Goal: Task Accomplishment & Management: Manage account settings

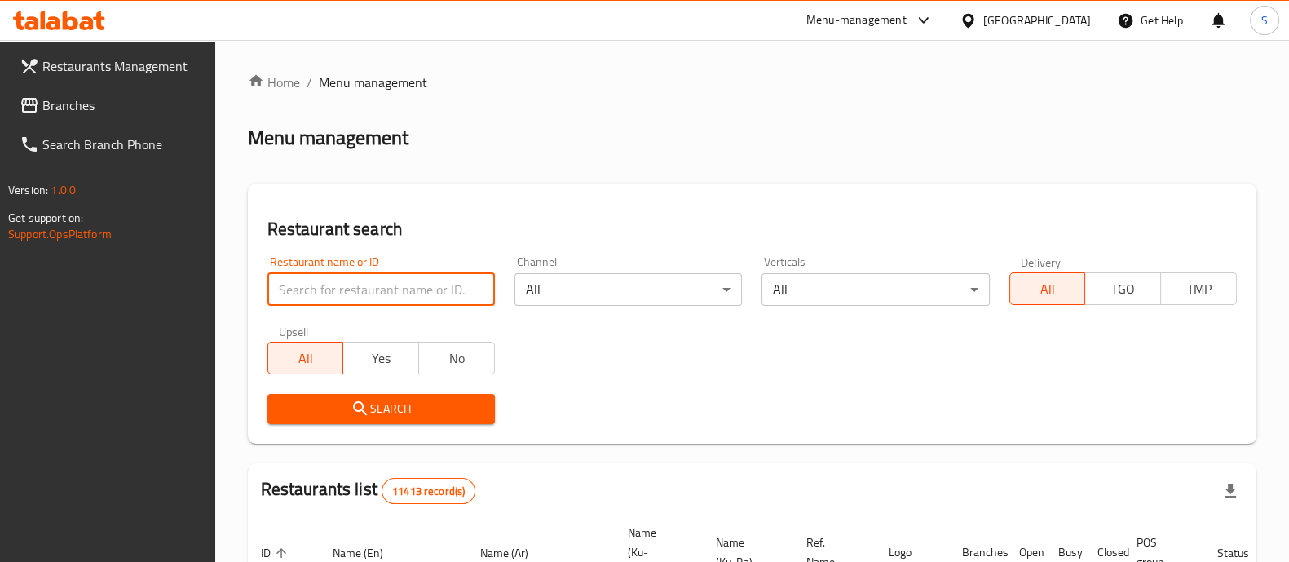
click at [417, 282] on input "search" at bounding box center [380, 289] width 227 height 33
type input "tfk res"
click button "Search" at bounding box center [380, 409] width 227 height 30
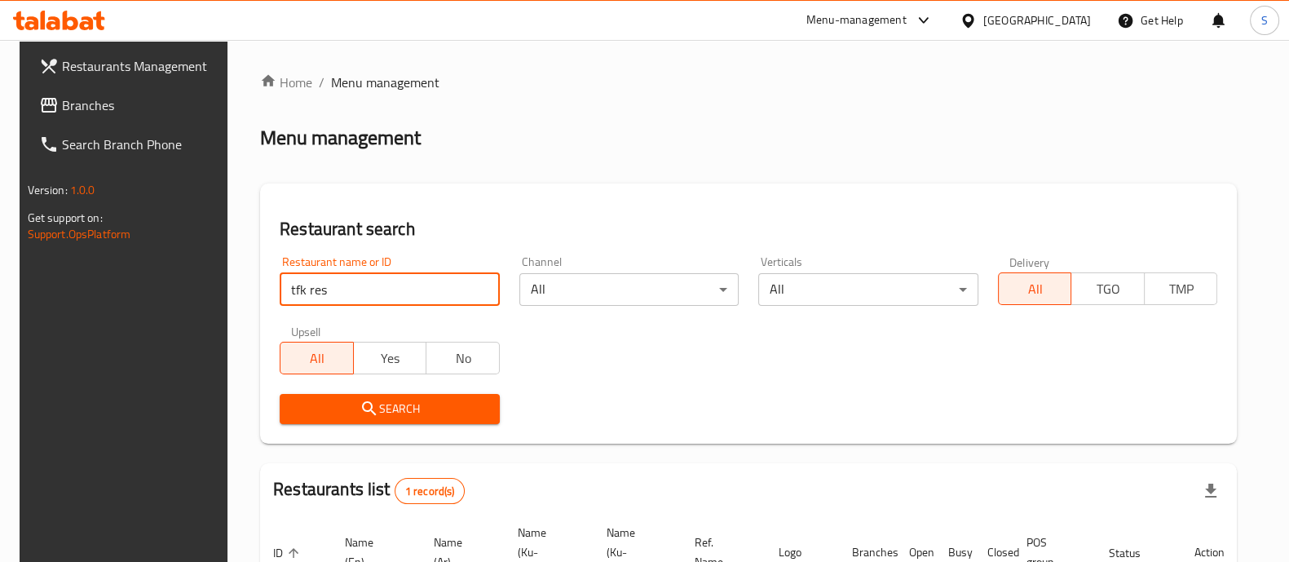
scroll to position [152, 0]
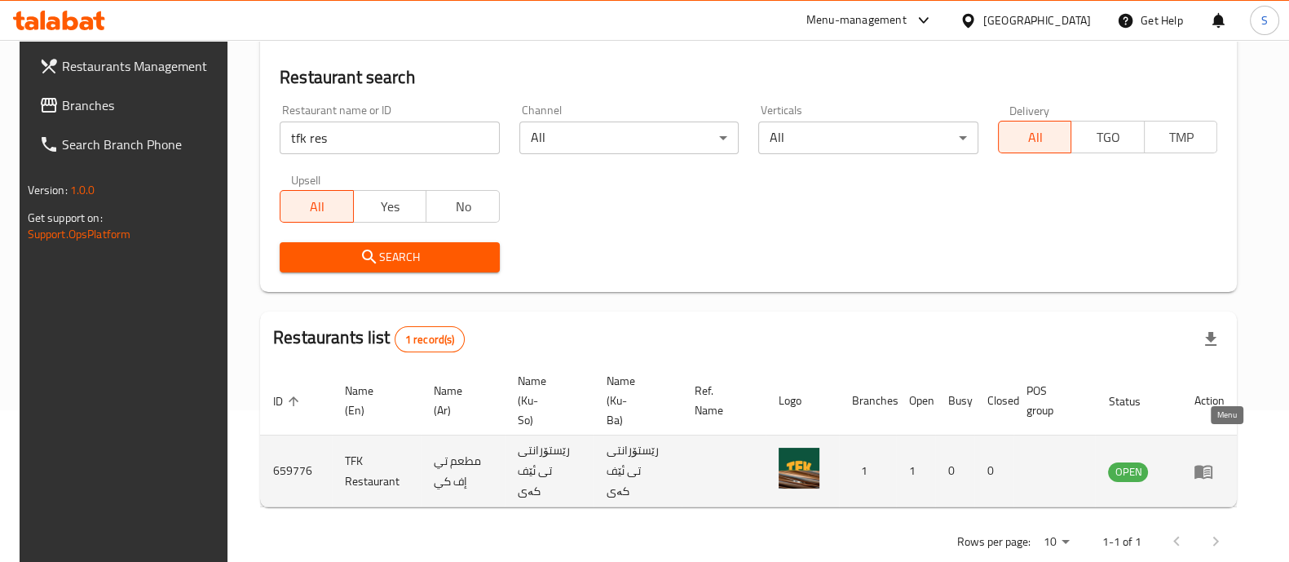
click at [1224, 461] on link "enhanced table" at bounding box center [1208, 471] width 30 height 20
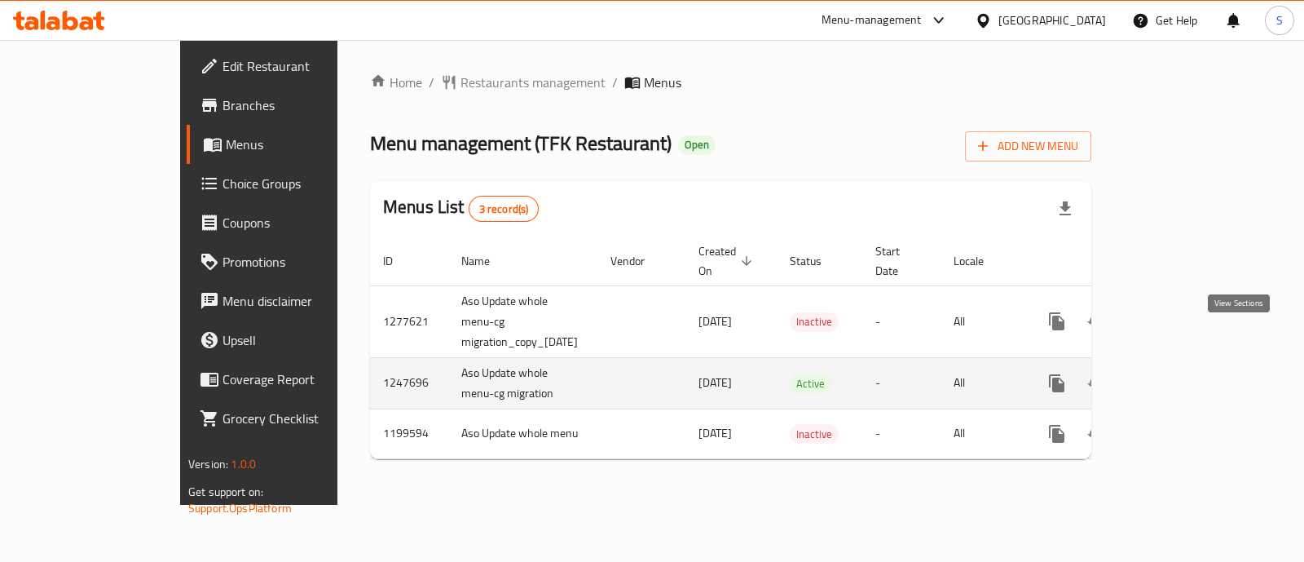
click at [1182, 376] on icon "enhanced table" at bounding box center [1174, 383] width 15 height 15
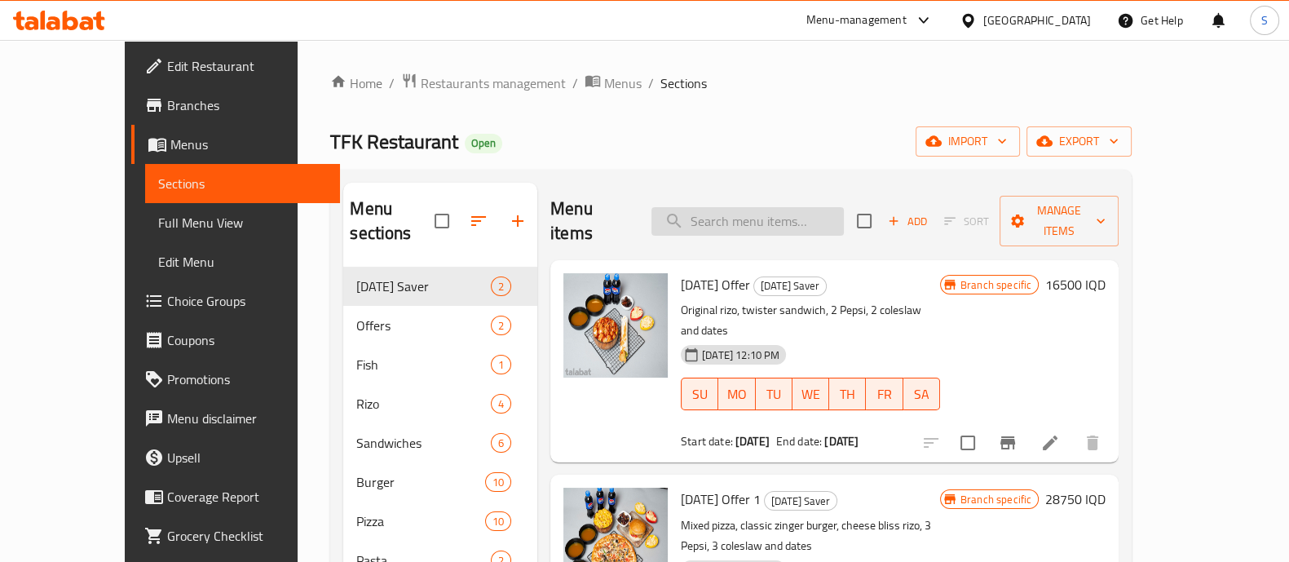
click at [767, 210] on input "search" at bounding box center [747, 221] width 192 height 29
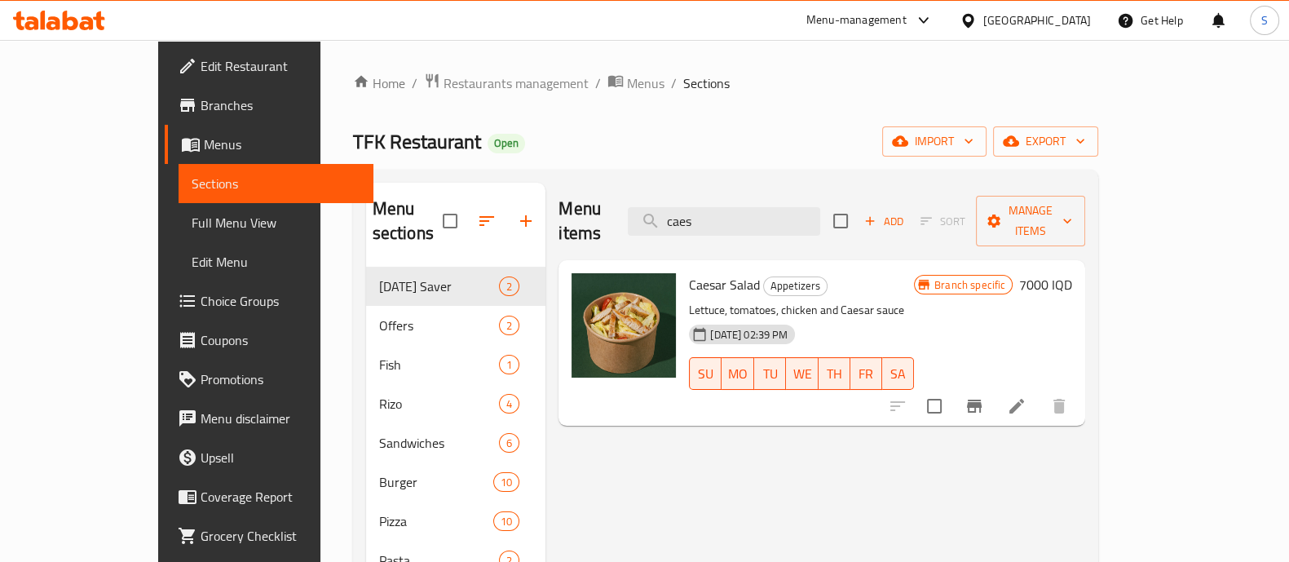
type input "caes"
click at [984, 396] on icon "Branch-specific-item" at bounding box center [974, 406] width 20 height 20
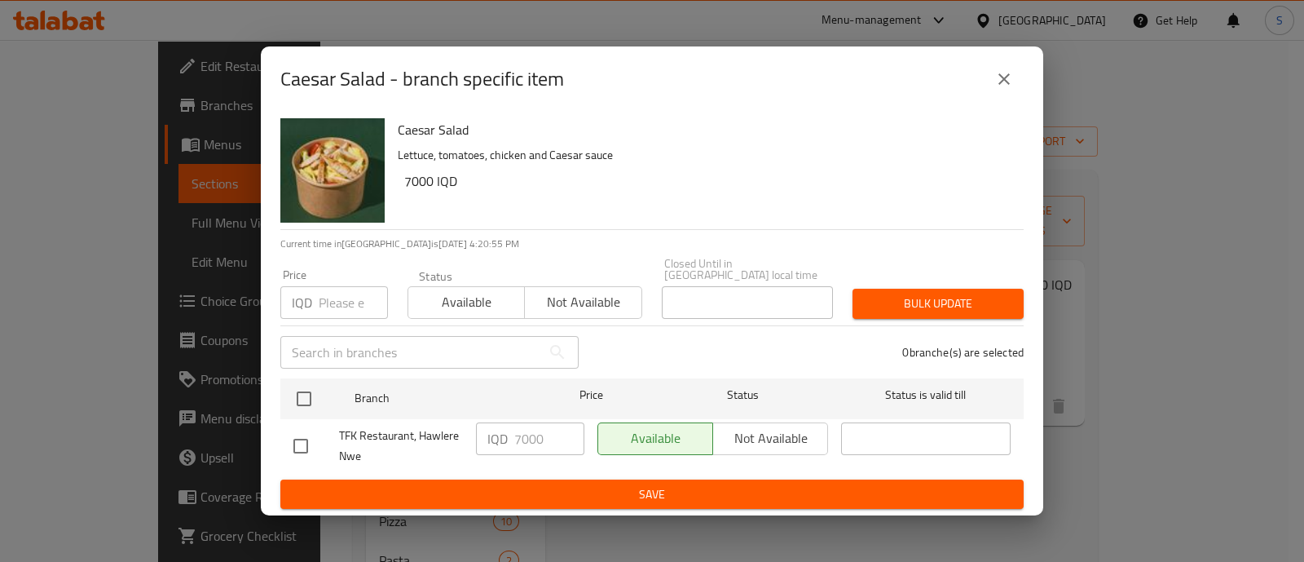
click at [301, 418] on div "TFK Restaurant, Hawlere Nwe" at bounding box center [378, 446] width 183 height 60
click at [302, 430] on input "checkbox" at bounding box center [301, 446] width 34 height 34
checkbox input "true"
click at [526, 434] on input "7000" at bounding box center [549, 438] width 70 height 33
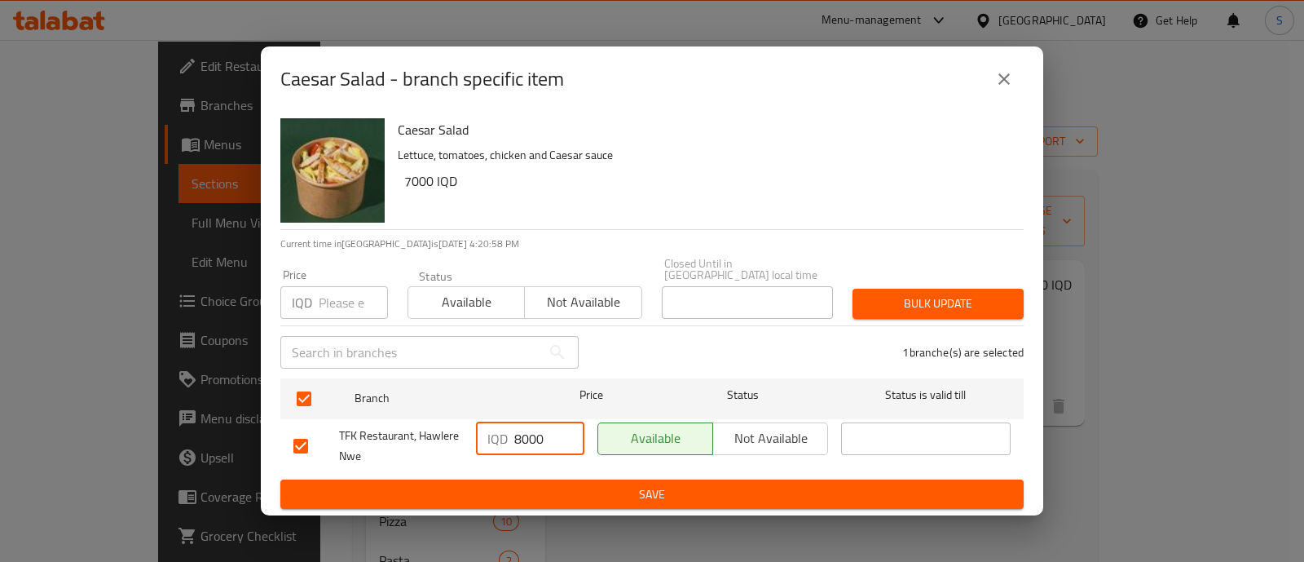
type input "8000"
click at [648, 484] on span "Save" at bounding box center [651, 494] width 717 height 20
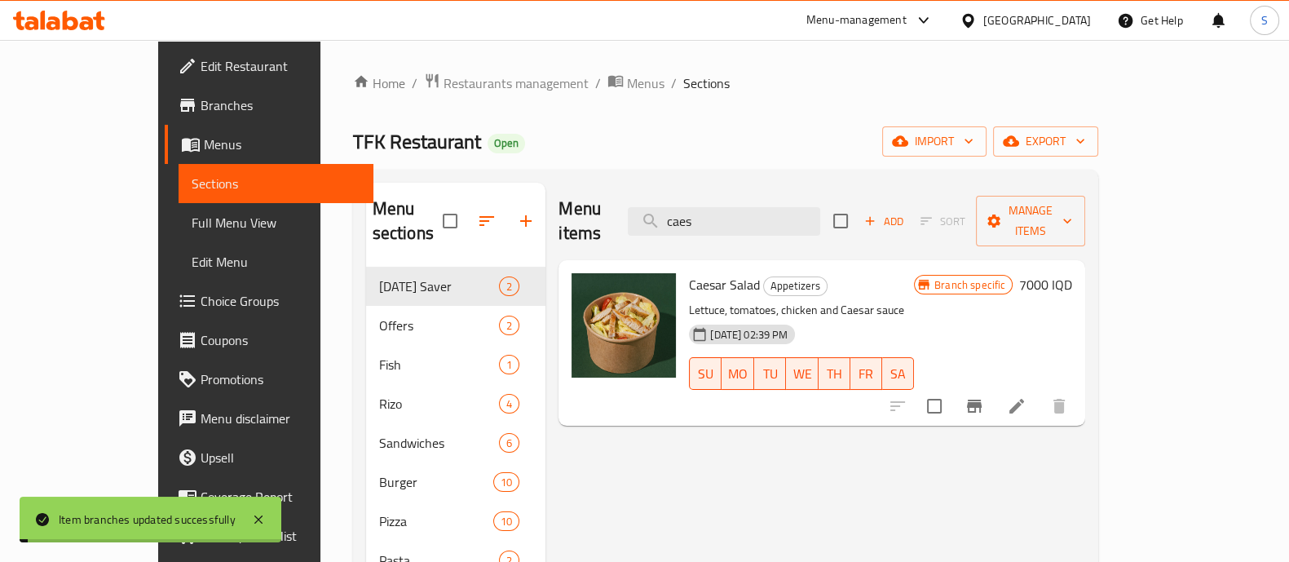
click at [1072, 273] on h6 "7000 IQD" at bounding box center [1045, 284] width 53 height 23
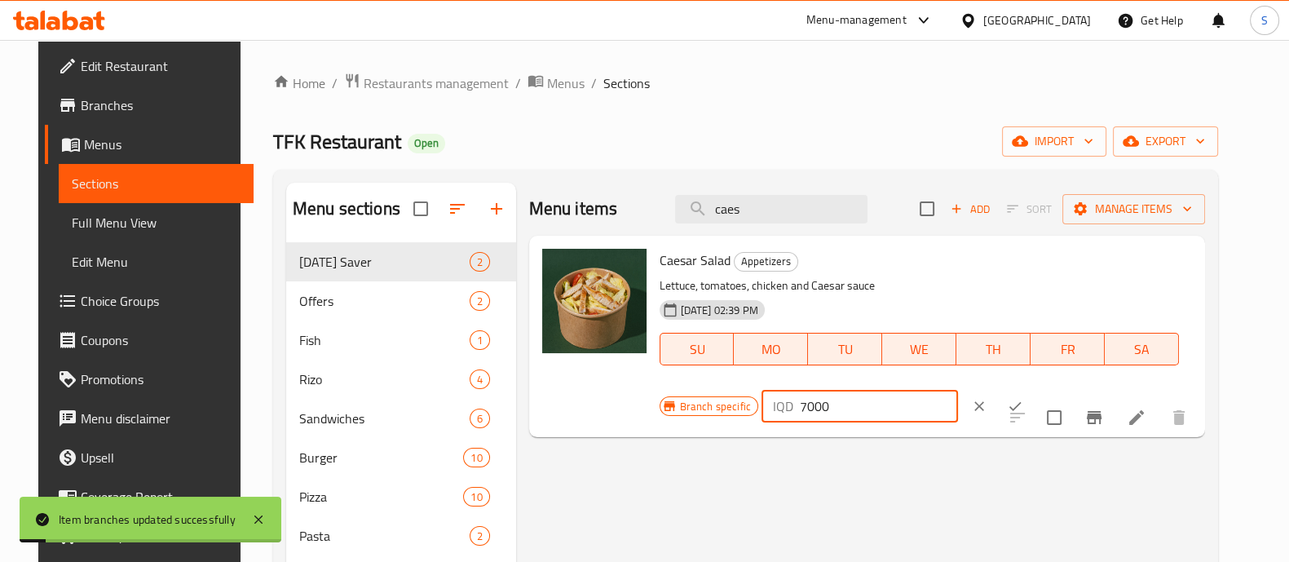
drag, startPoint x: 1052, startPoint y: 276, endPoint x: 795, endPoint y: 285, distance: 257.0
click at [795, 285] on div "Caesar Salad Appetizers Lettuce, tomatoes, chicken and Caesar sauce 29-08-2024 …" at bounding box center [925, 336] width 545 height 188
paste input "8"
type input "8000"
click at [1023, 398] on icon "ok" at bounding box center [1015, 406] width 16 height 16
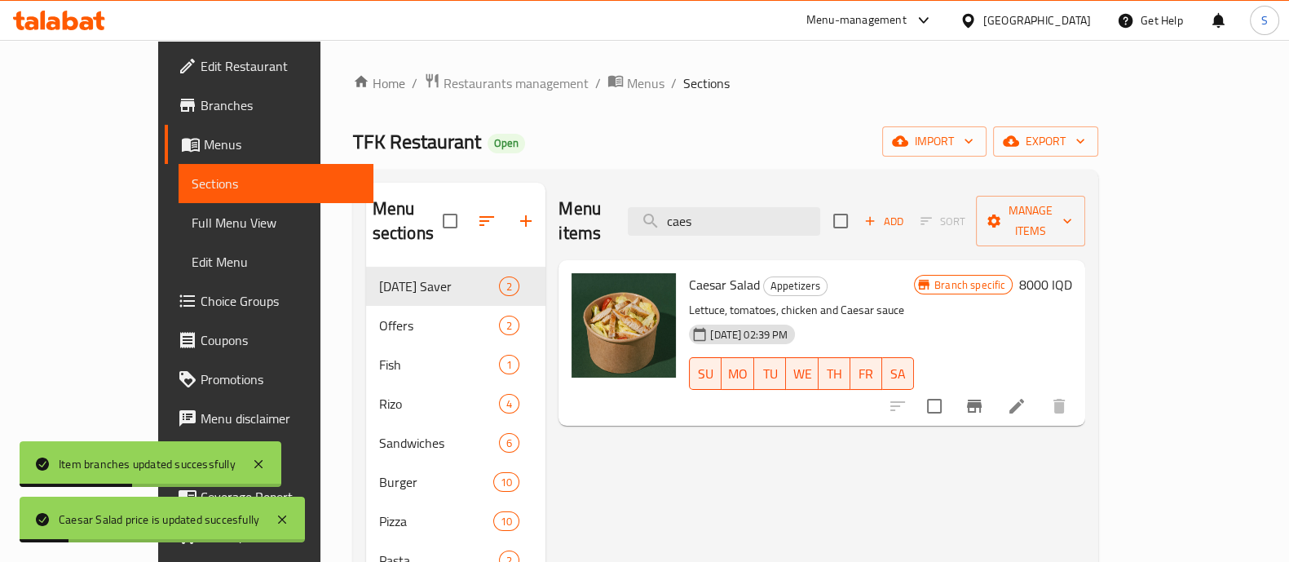
drag, startPoint x: 770, startPoint y: 210, endPoint x: 641, endPoint y: 207, distance: 128.8
click at [641, 207] on div "Menu items caes Add Sort Manage items" at bounding box center [821, 221] width 527 height 77
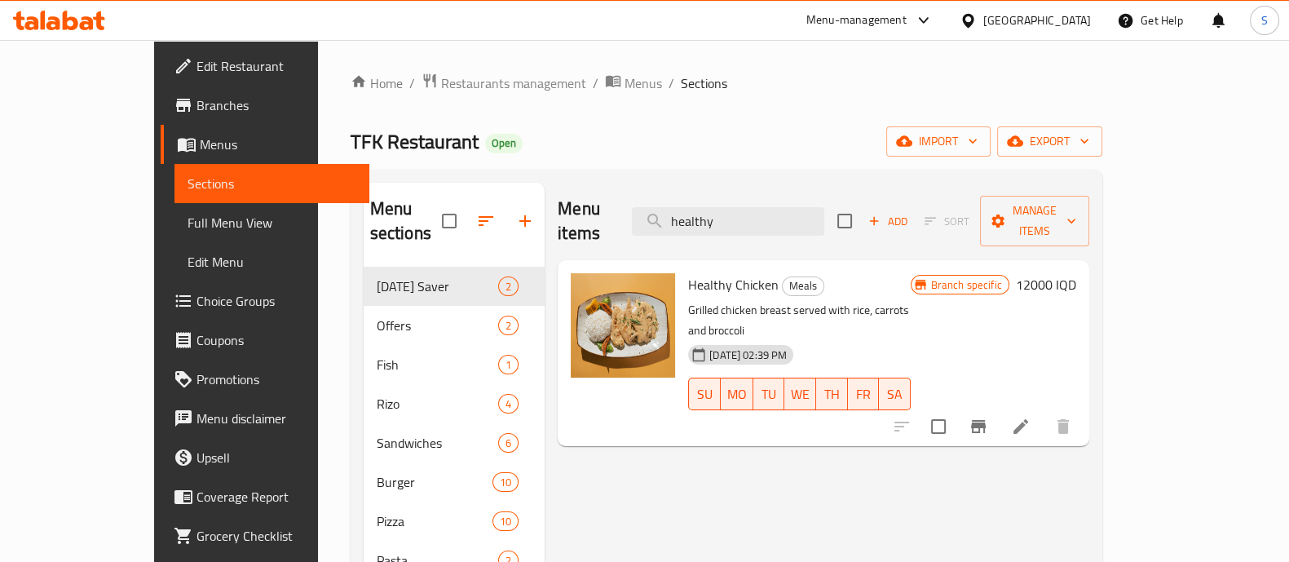
type input "healthy"
click at [986, 420] on icon "Branch-specific-item" at bounding box center [978, 426] width 15 height 13
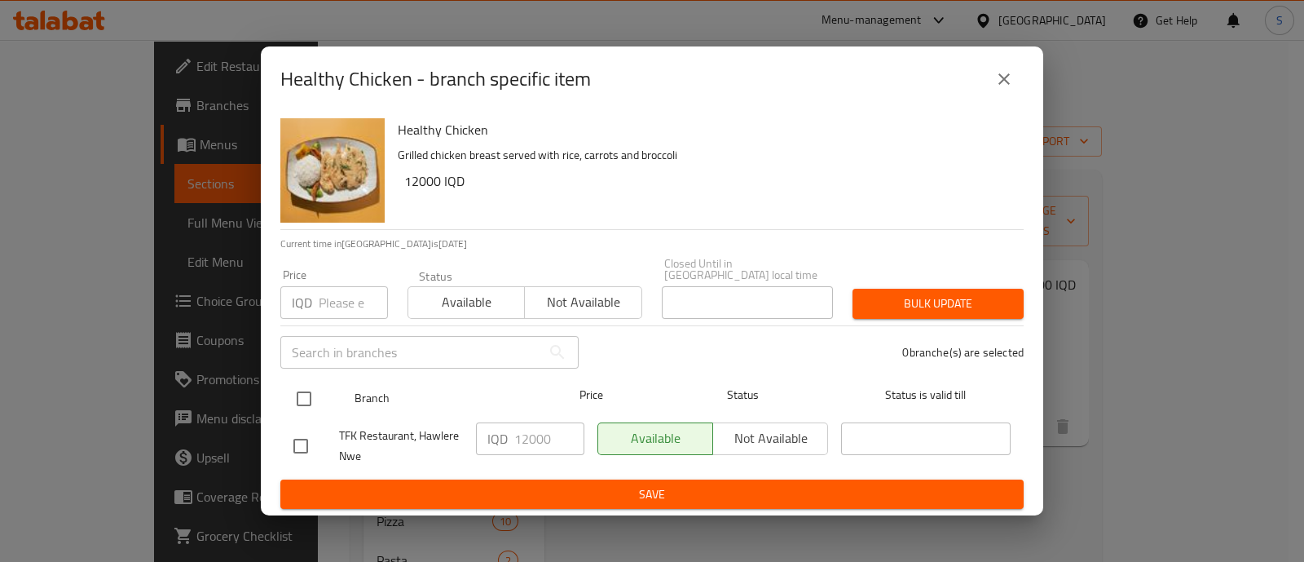
click at [298, 400] on input "checkbox" at bounding box center [304, 399] width 34 height 34
checkbox input "true"
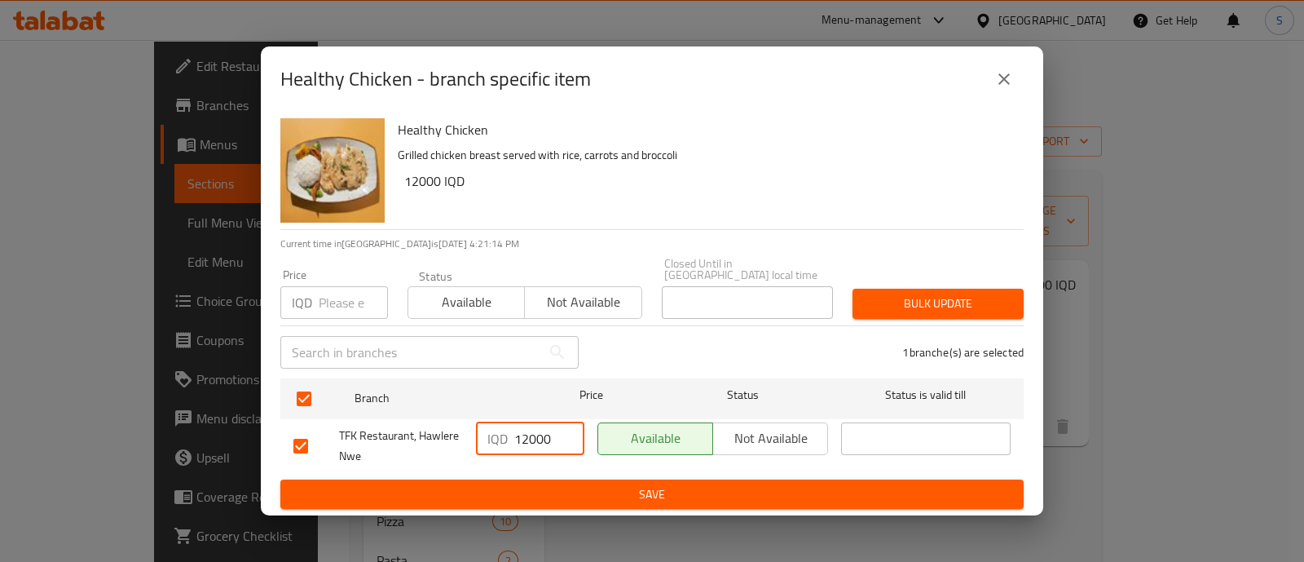
click at [527, 432] on input "12000" at bounding box center [549, 438] width 70 height 33
click at [532, 434] on input "13000" at bounding box center [549, 438] width 70 height 33
type input "14000"
click at [624, 493] on span "Save" at bounding box center [651, 494] width 717 height 20
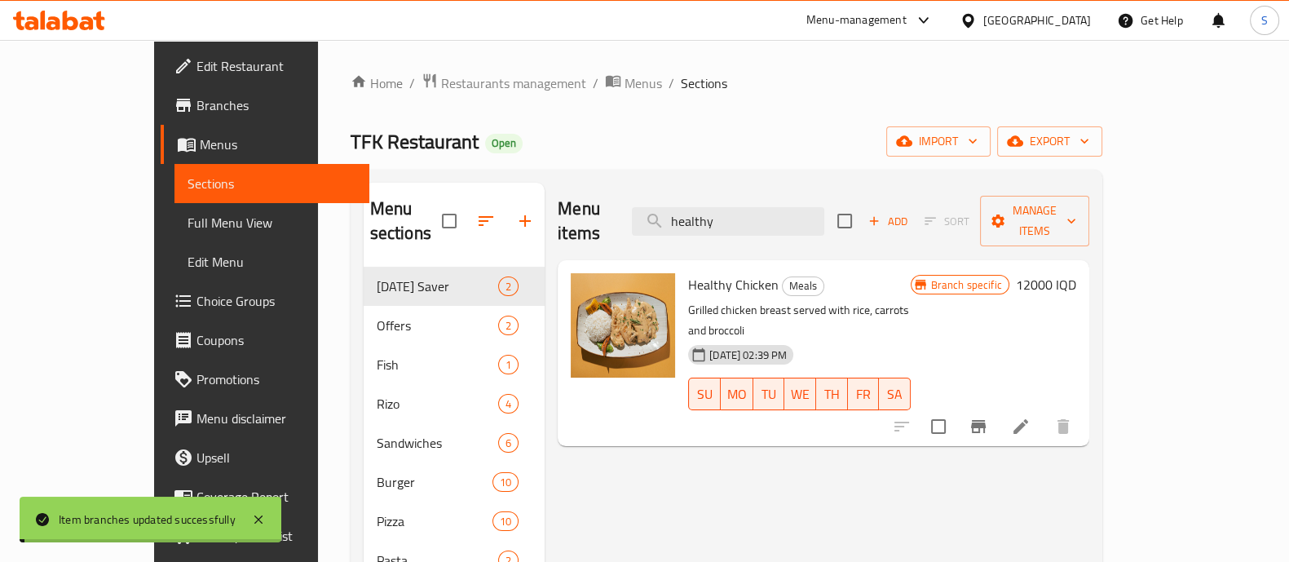
click at [1076, 273] on h6 "12000 IQD" at bounding box center [1046, 284] width 60 height 23
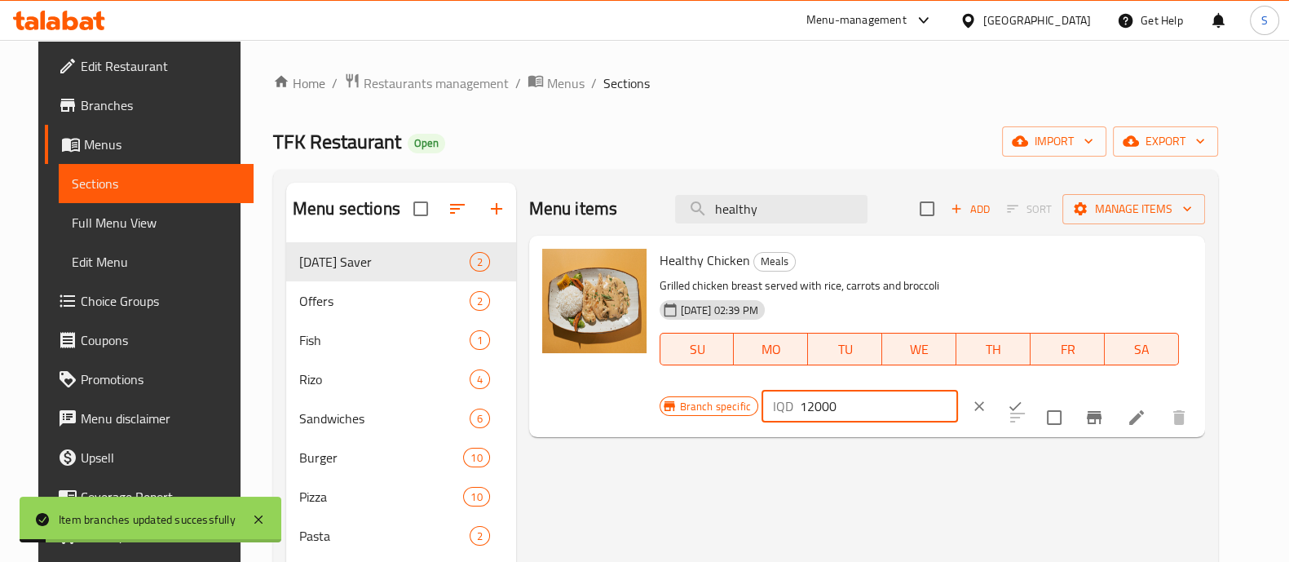
drag, startPoint x: 1078, startPoint y: 274, endPoint x: 832, endPoint y: 285, distance: 245.6
click at [832, 285] on div "Healthy Chicken Meals Grilled chicken breast served with rice, carrots and broc…" at bounding box center [925, 336] width 545 height 188
paste input "4"
type input "14000"
click at [1023, 398] on icon "ok" at bounding box center [1015, 406] width 16 height 16
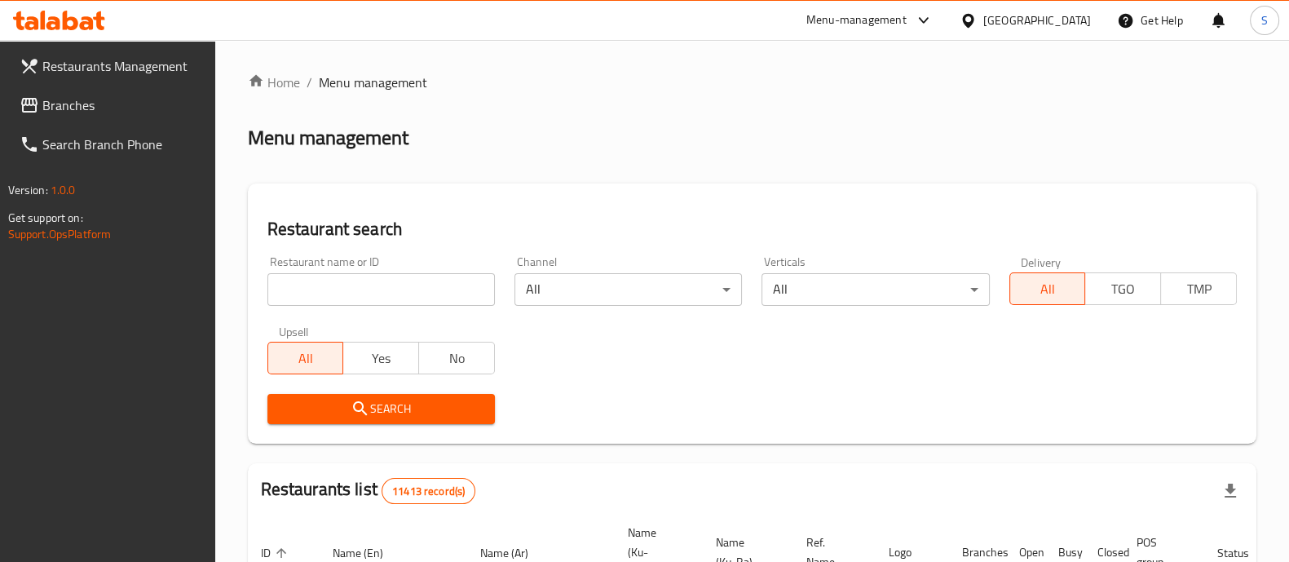
click at [447, 293] on div at bounding box center [644, 281] width 1289 height 562
click at [429, 289] on input "search" at bounding box center [380, 289] width 227 height 33
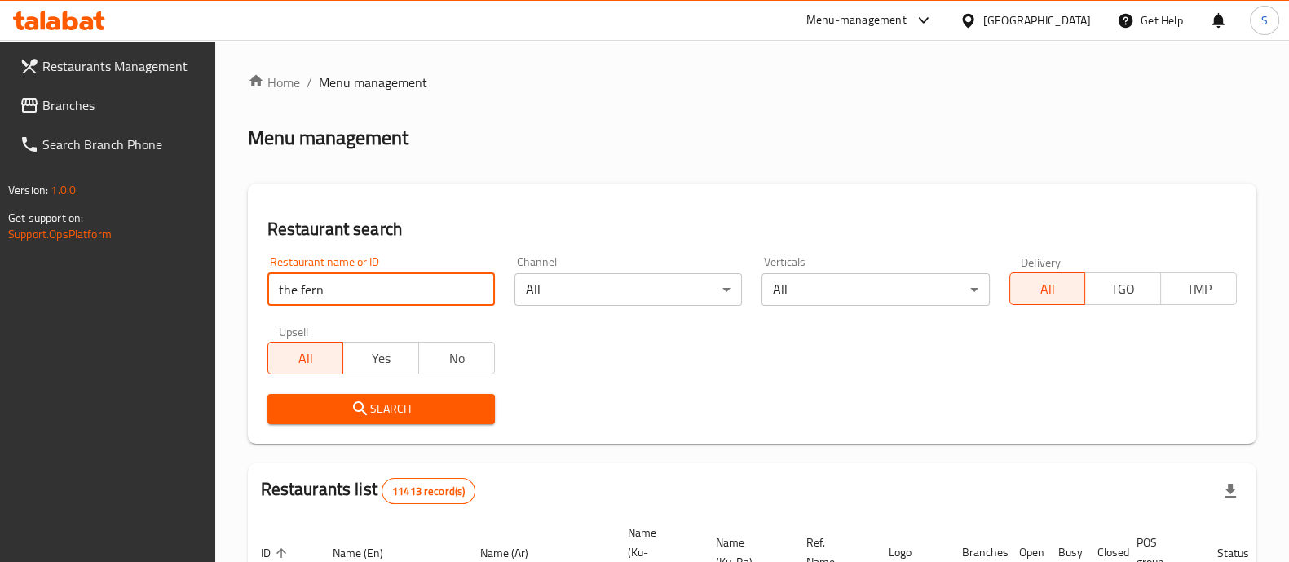
type input "the fern"
click button "Search" at bounding box center [380, 409] width 227 height 30
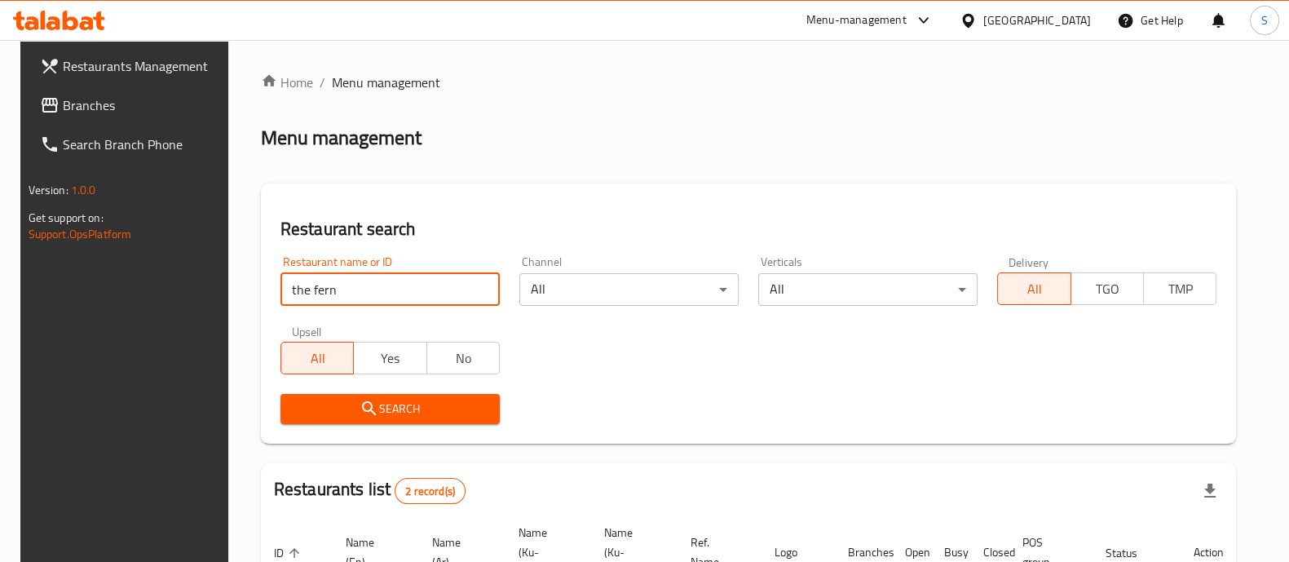
click at [432, 403] on span "Search" at bounding box center [389, 409] width 193 height 20
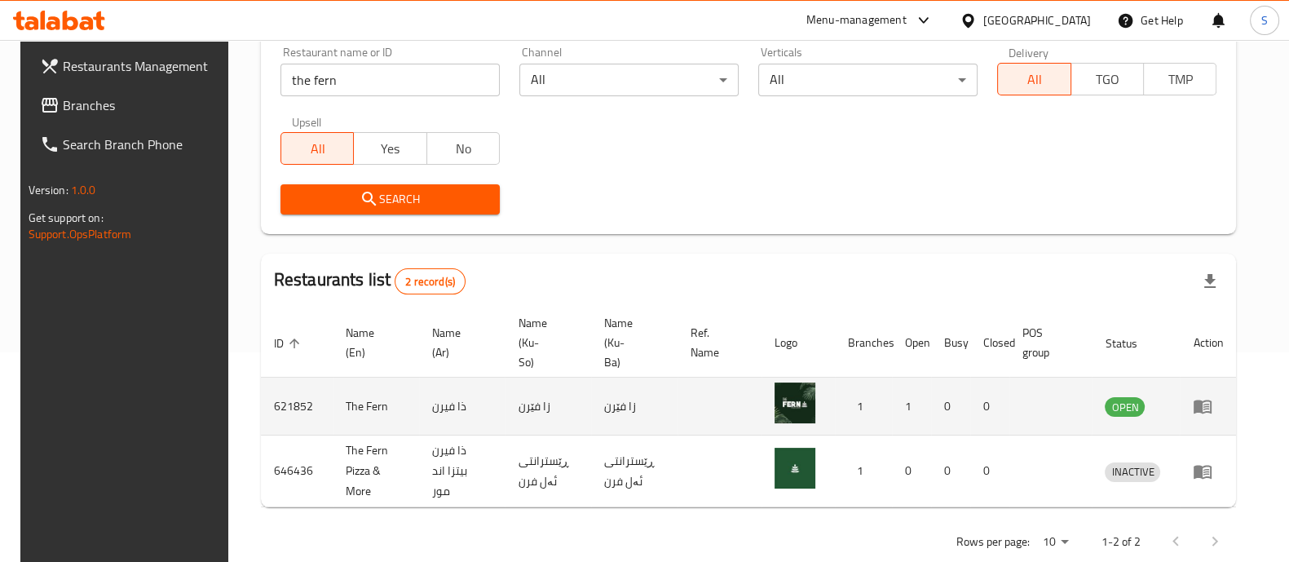
click at [1212, 396] on icon "enhanced table" at bounding box center [1203, 406] width 20 height 20
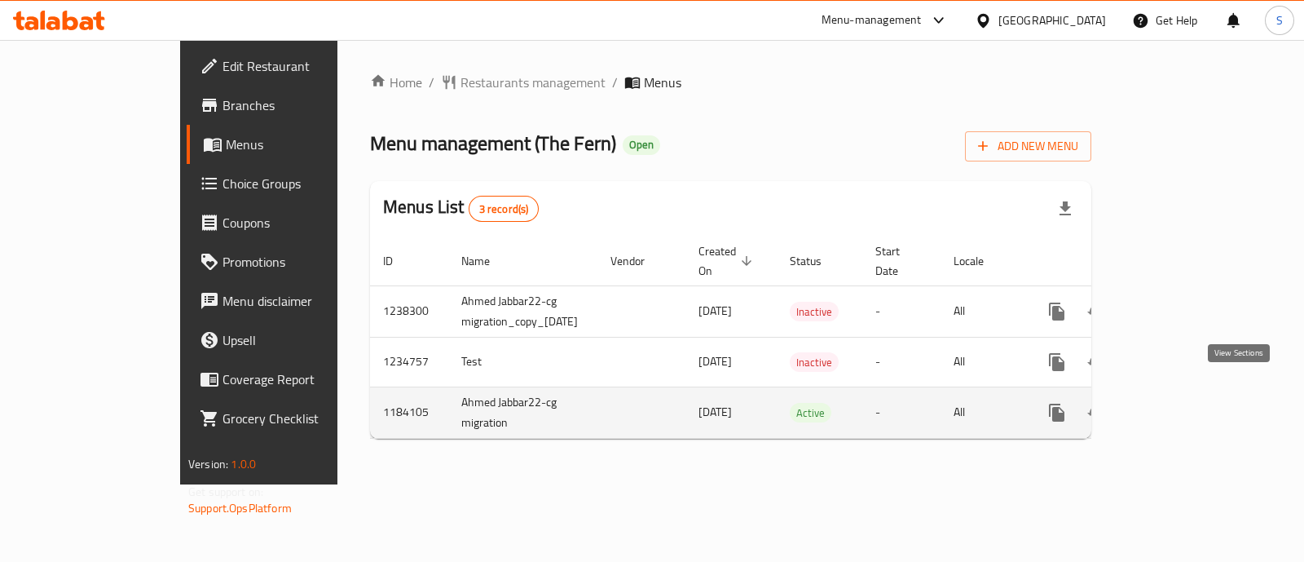
click at [1184, 403] on icon "enhanced table" at bounding box center [1175, 413] width 20 height 20
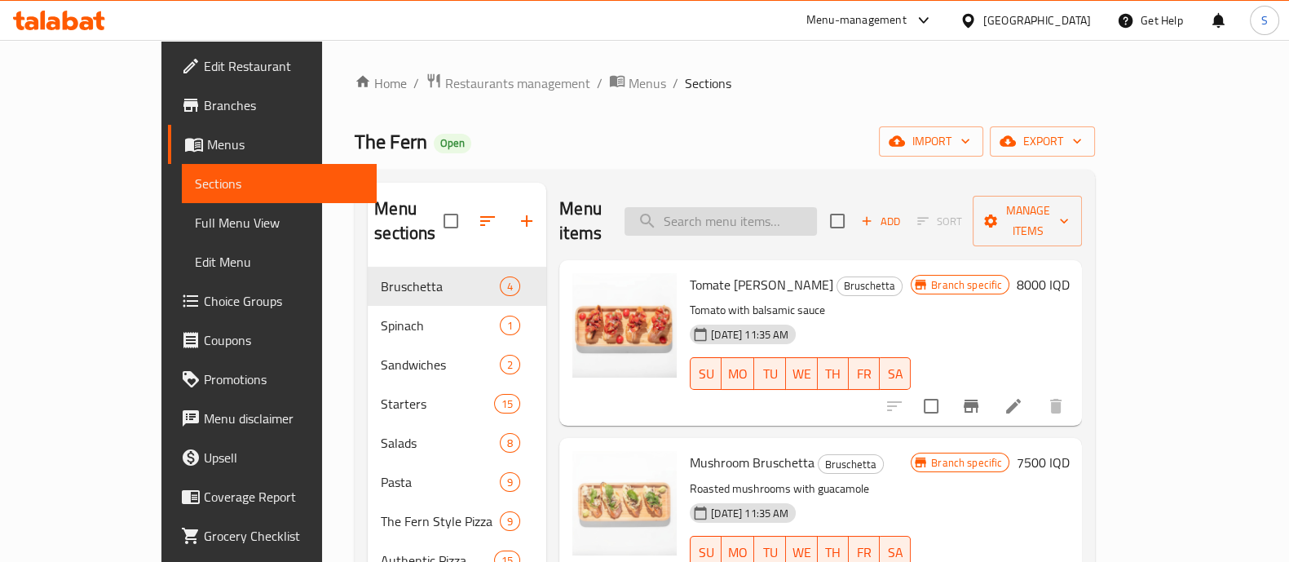
click at [721, 207] on input "search" at bounding box center [720, 221] width 192 height 29
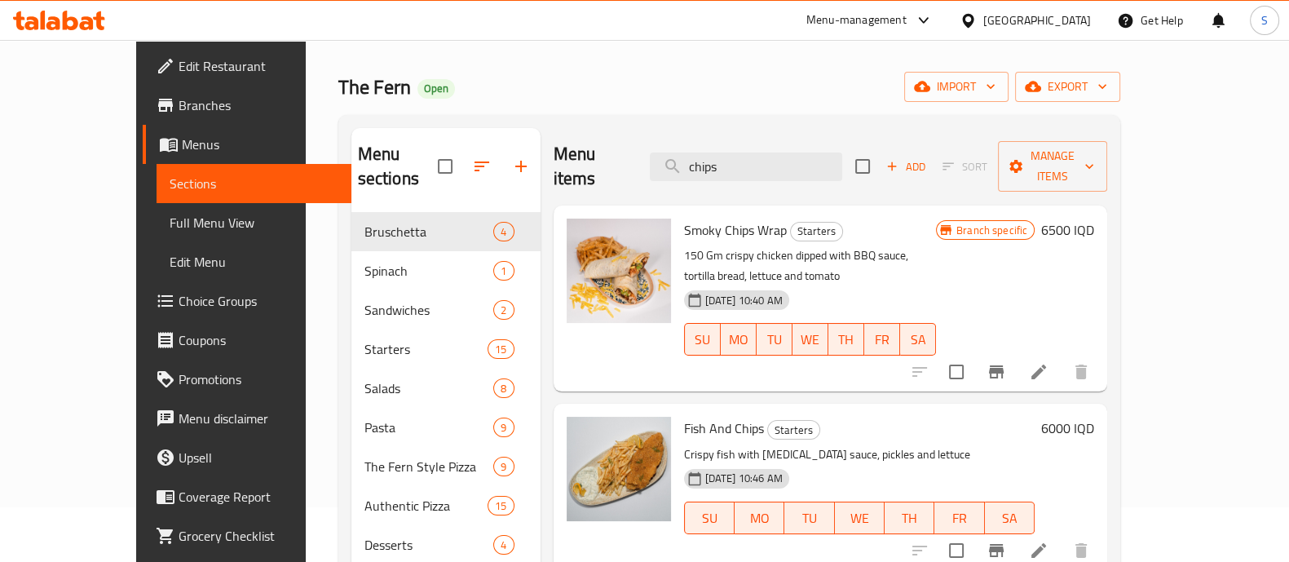
scroll to position [33, 0]
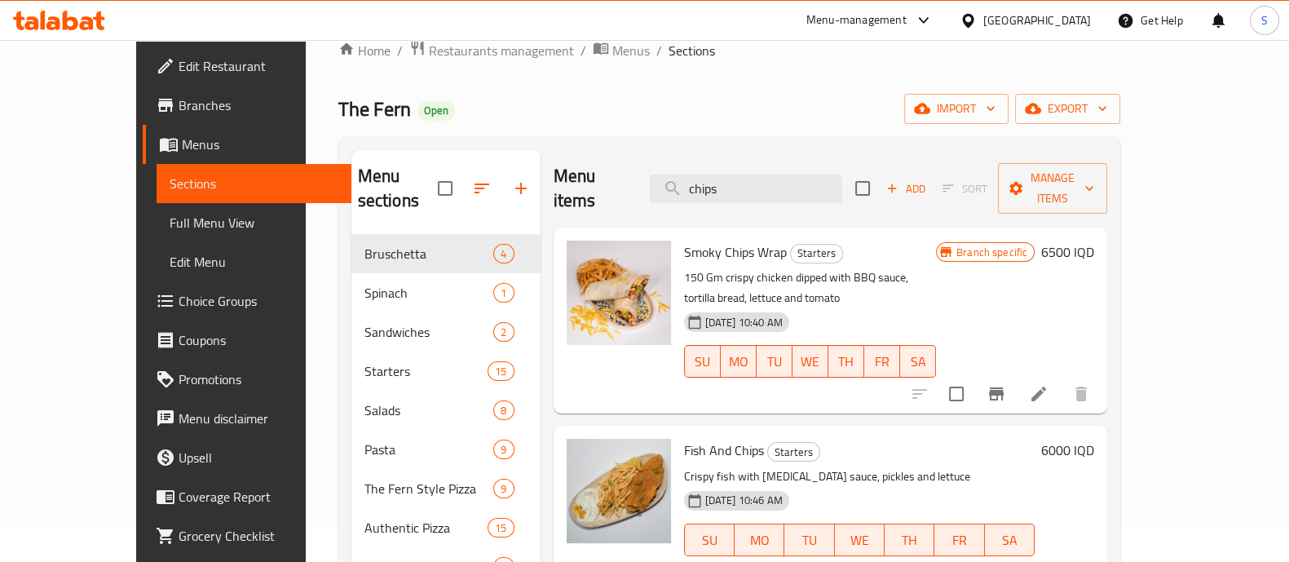
type input "chips"
click at [1094, 439] on h6 "6000 IQD" at bounding box center [1067, 450] width 53 height 23
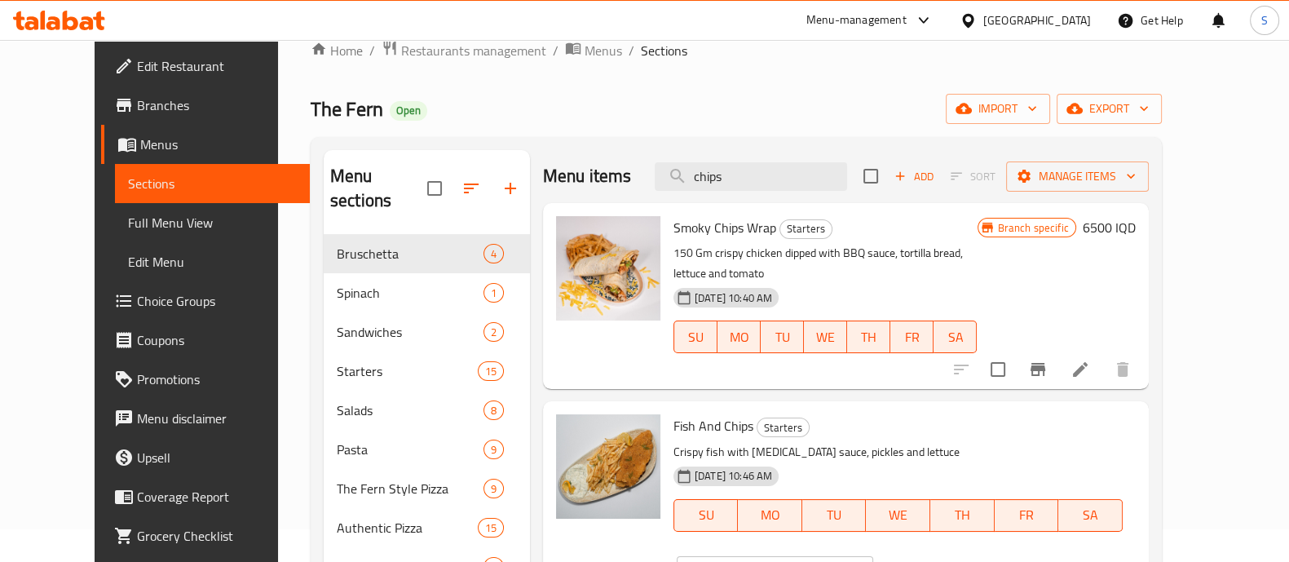
click at [873, 556] on input "6000" at bounding box center [794, 572] width 158 height 33
type input "9000"
click at [937, 561] on icon "ok" at bounding box center [930, 571] width 12 height 9
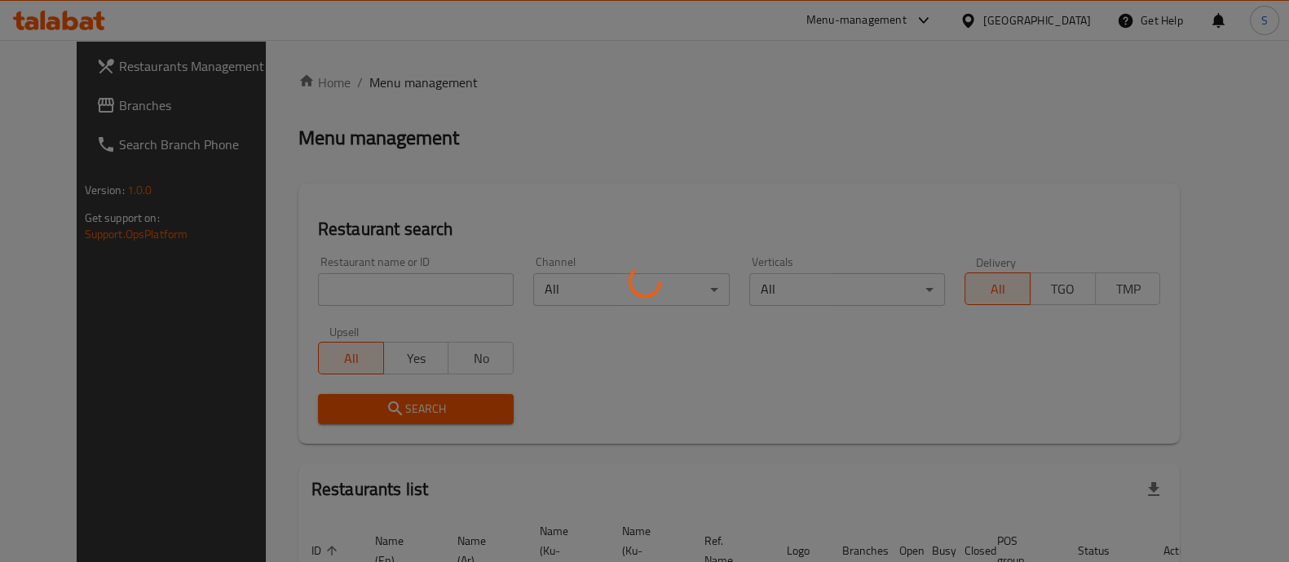
click at [426, 281] on div at bounding box center [644, 281] width 1289 height 562
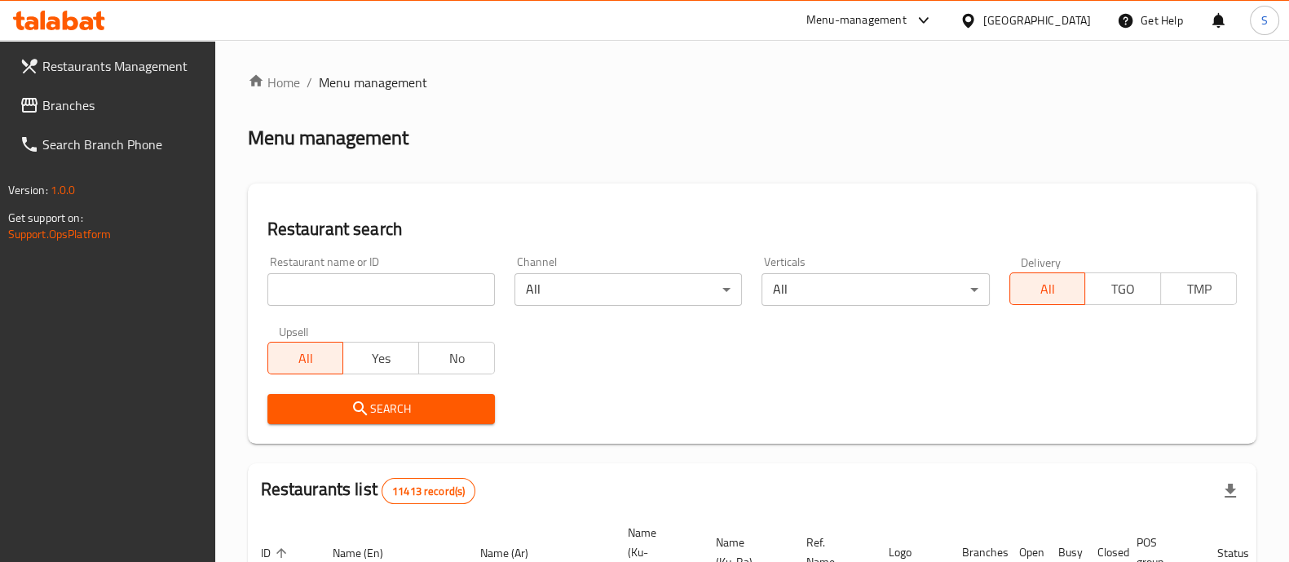
click at [409, 283] on div at bounding box center [644, 281] width 1289 height 562
click at [431, 291] on input "search" at bounding box center [380, 289] width 227 height 33
type input "marven"
click button "Search" at bounding box center [380, 409] width 227 height 30
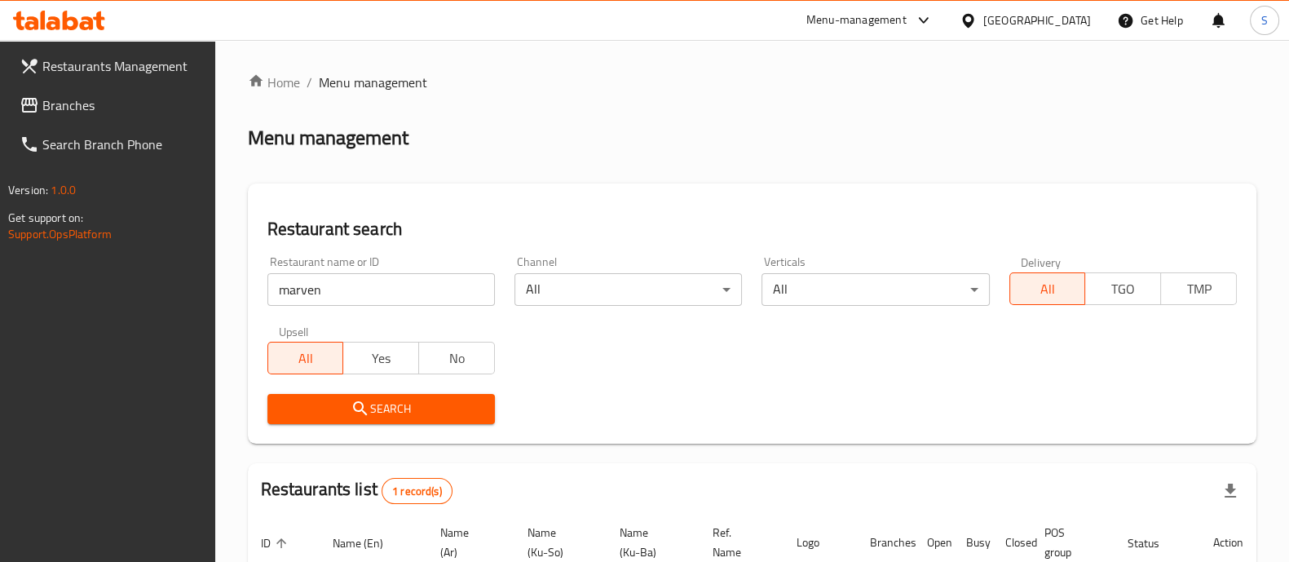
click at [648, 367] on div "Home / Menu management Menu management Restaurant search Restaurant name or ID …" at bounding box center [752, 384] width 1008 height 622
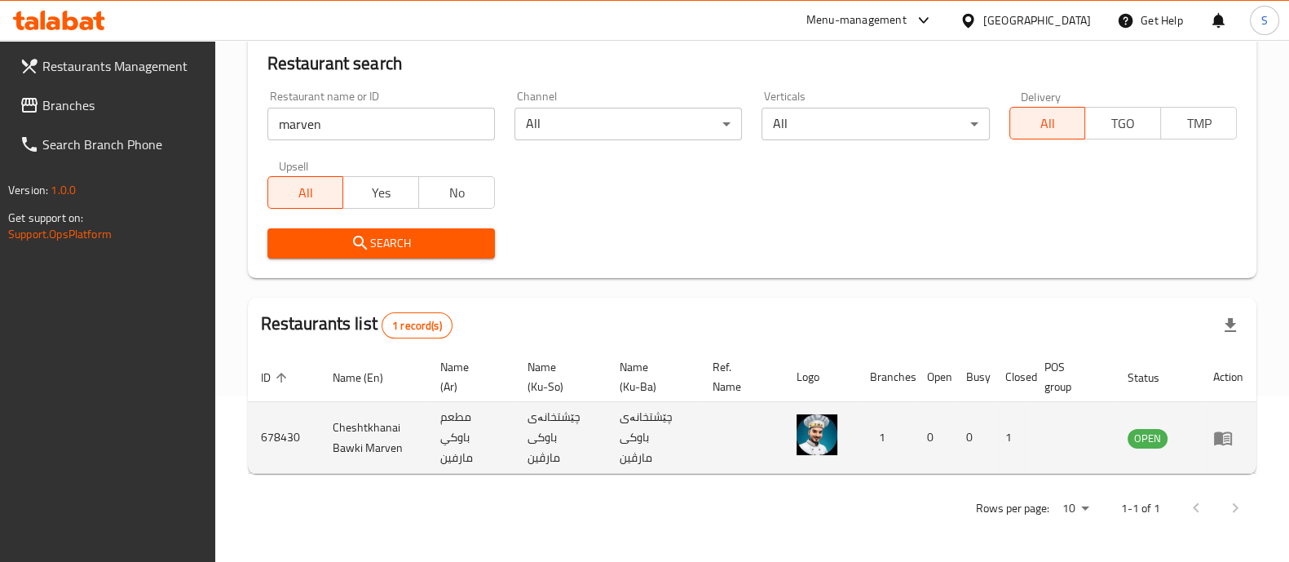
click at [1223, 437] on icon "enhanced table" at bounding box center [1223, 438] width 20 height 20
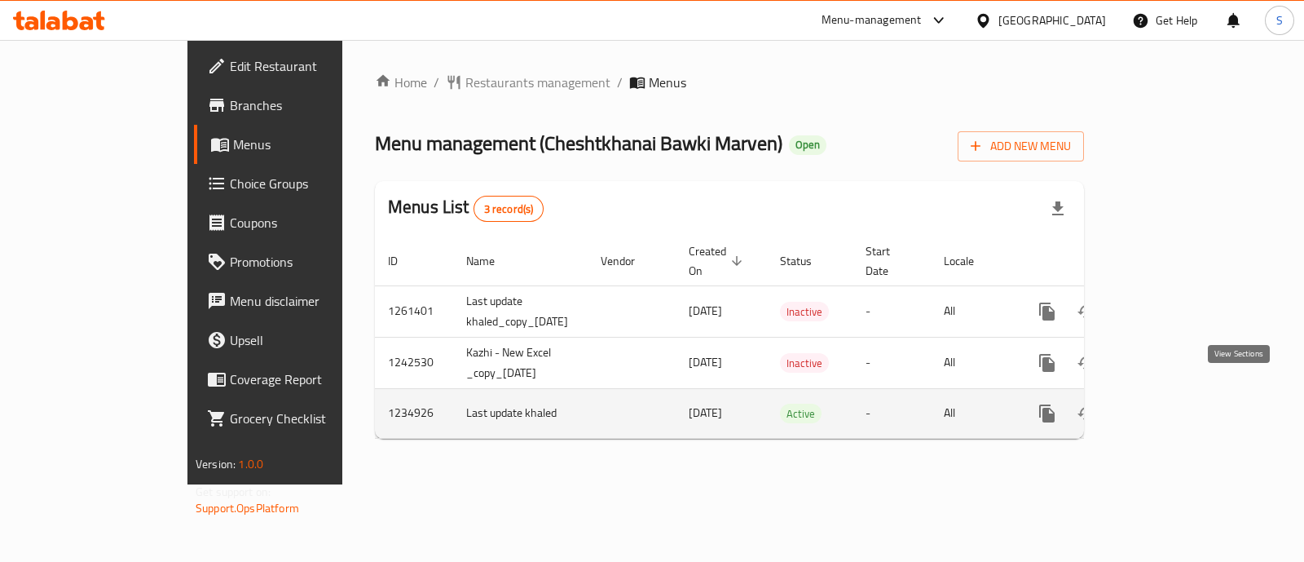
click at [1175, 404] on icon "enhanced table" at bounding box center [1165, 414] width 20 height 20
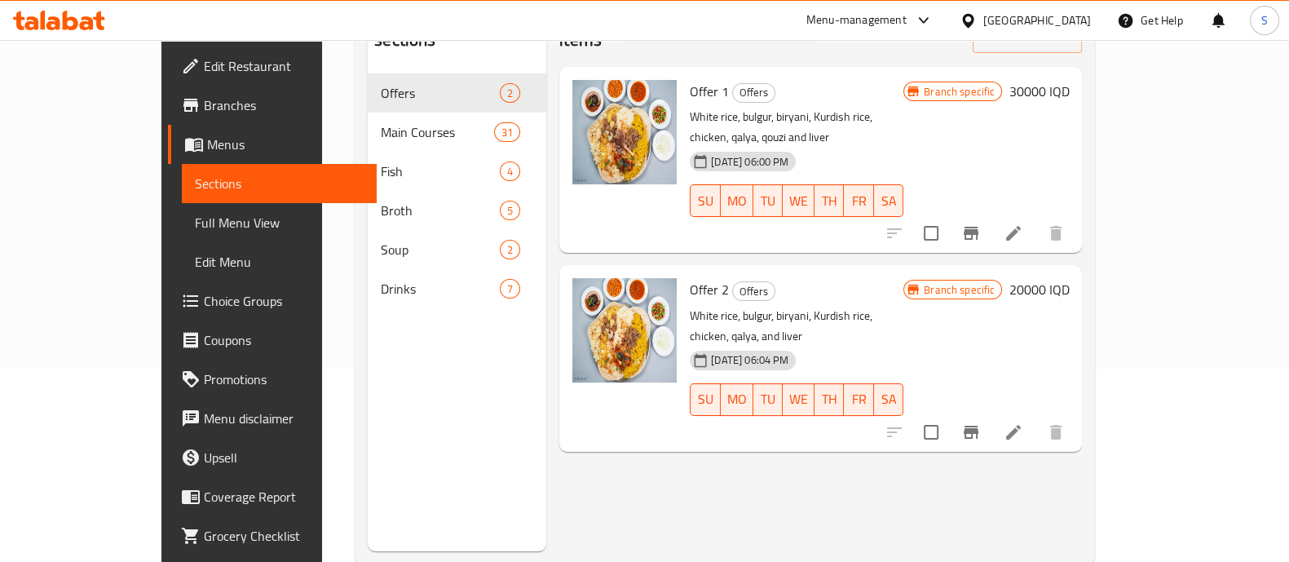
scroll to position [195, 0]
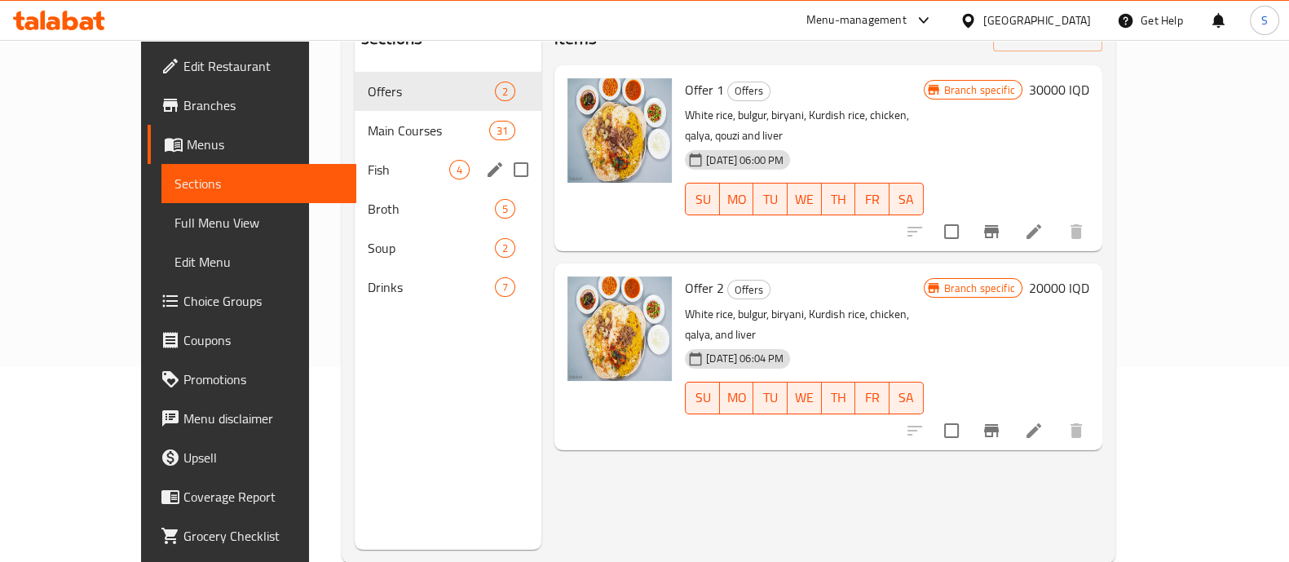
click at [382, 121] on span "Main Courses" at bounding box center [428, 131] width 121 height 20
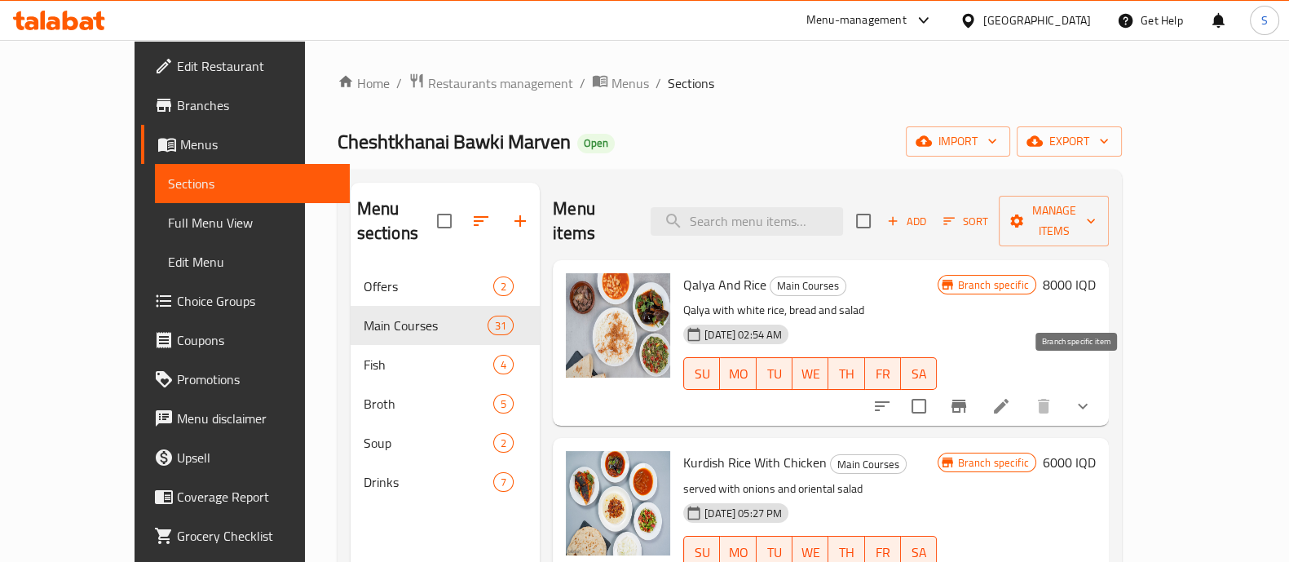
click at [966, 399] on icon "Branch-specific-item" at bounding box center [958, 405] width 15 height 13
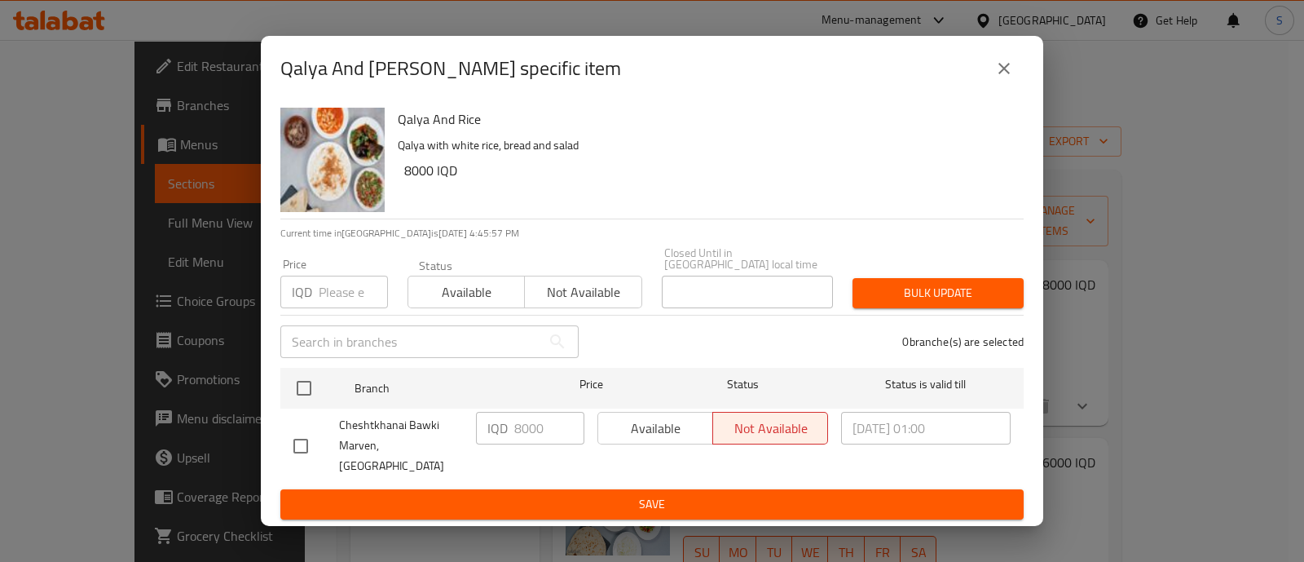
click at [1006, 78] on icon "close" at bounding box center [1005, 69] width 20 height 20
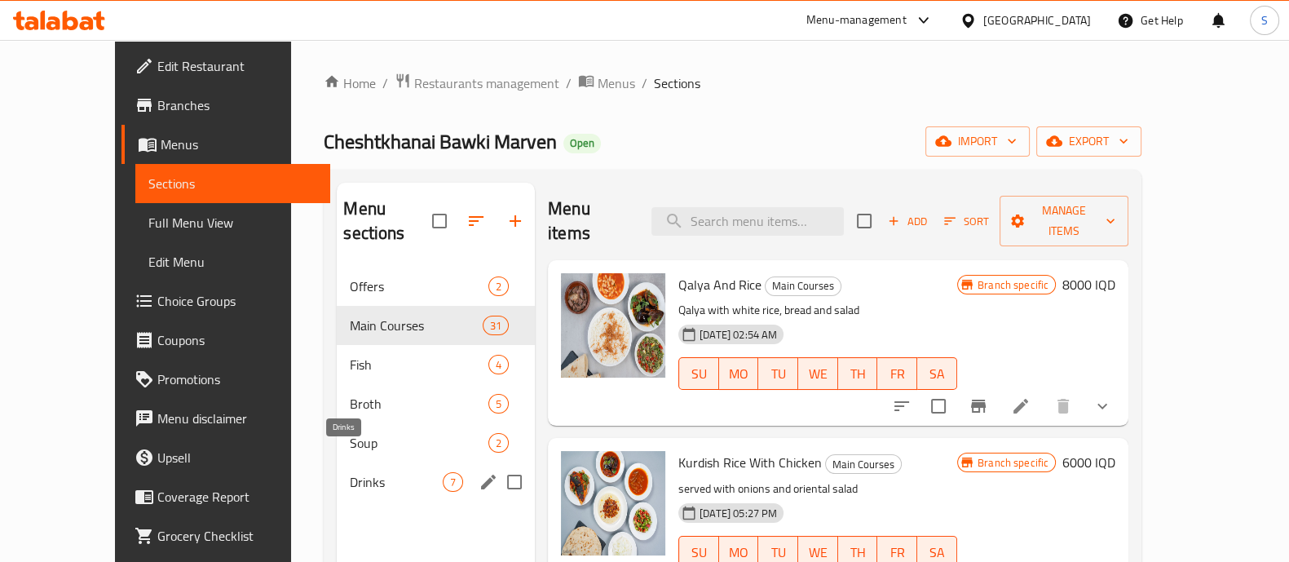
click at [350, 472] on span "Drinks" at bounding box center [396, 482] width 93 height 20
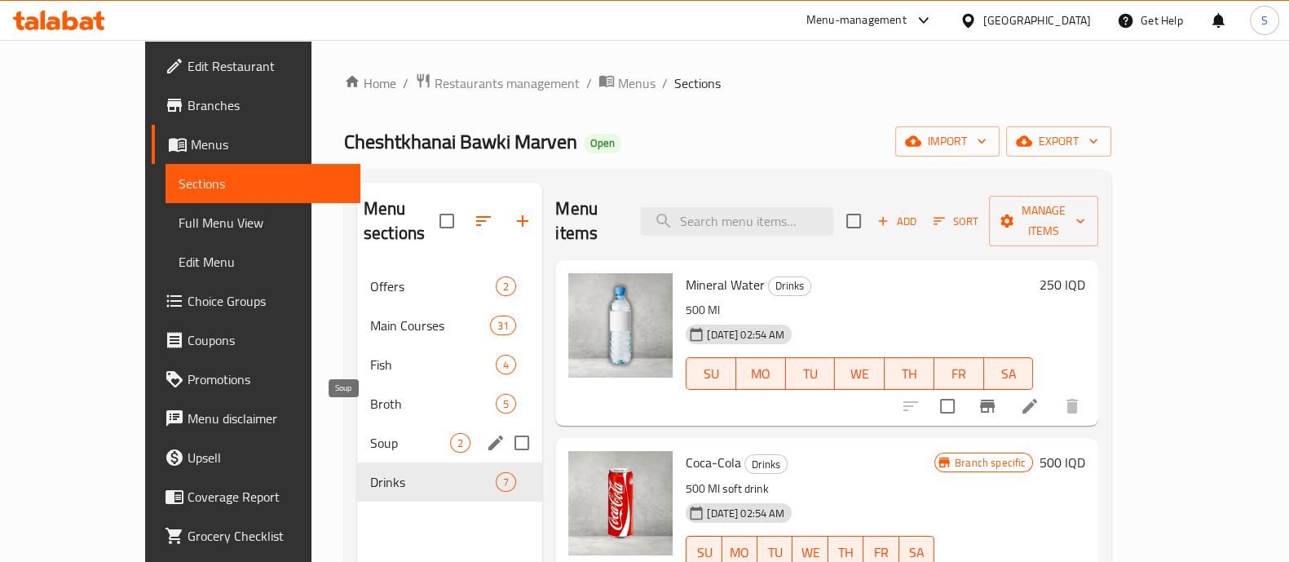
click at [399, 433] on span "Soup" at bounding box center [410, 443] width 80 height 20
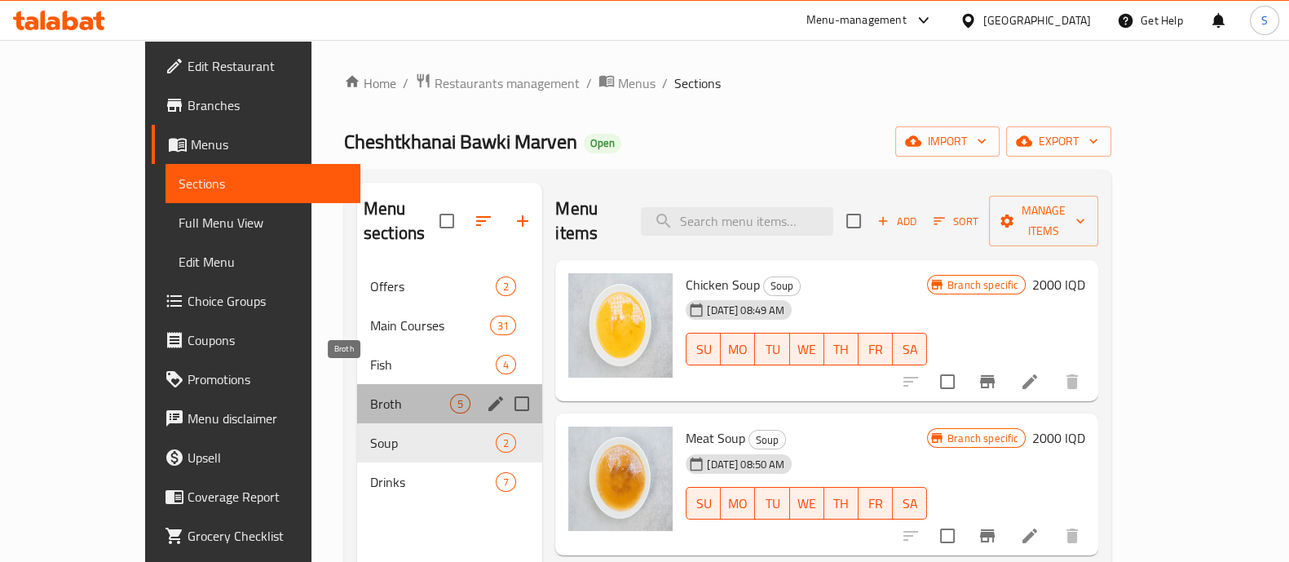
click at [370, 394] on span "Broth" at bounding box center [410, 404] width 80 height 20
